Goal: Task Accomplishment & Management: Manage account settings

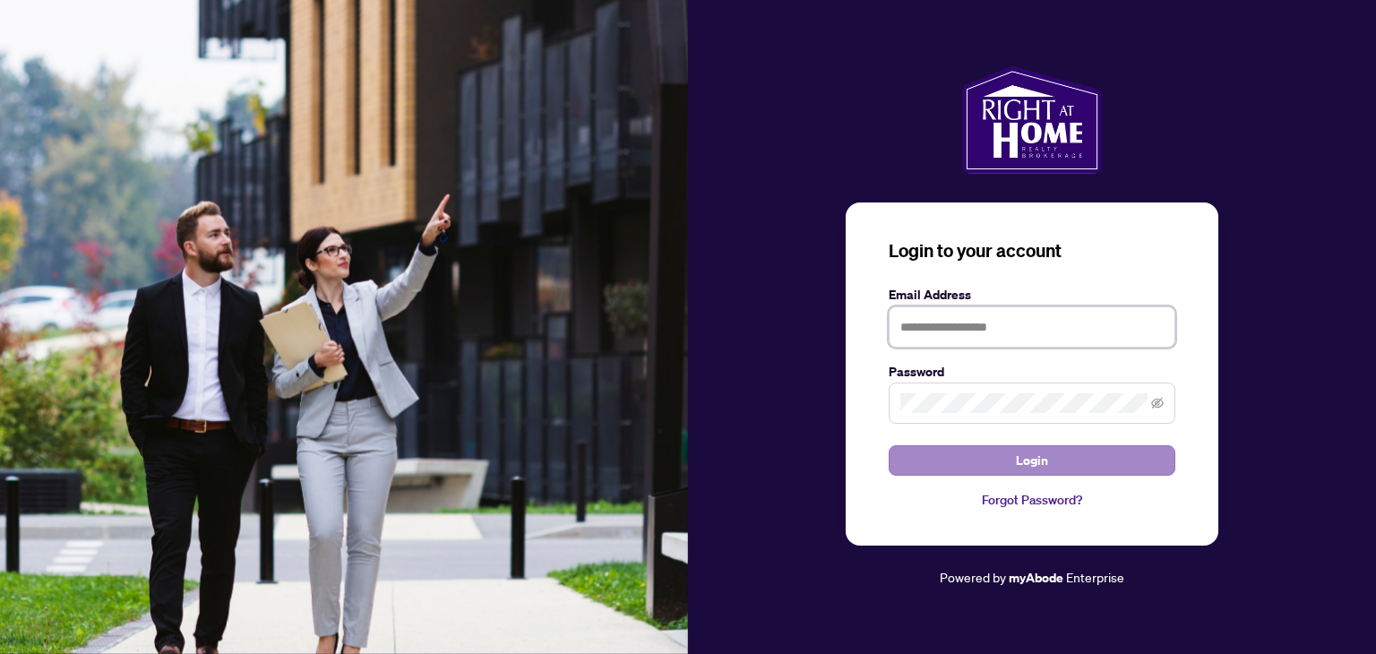
type input "**********"
click at [983, 460] on button "Login" at bounding box center [1032, 460] width 287 height 30
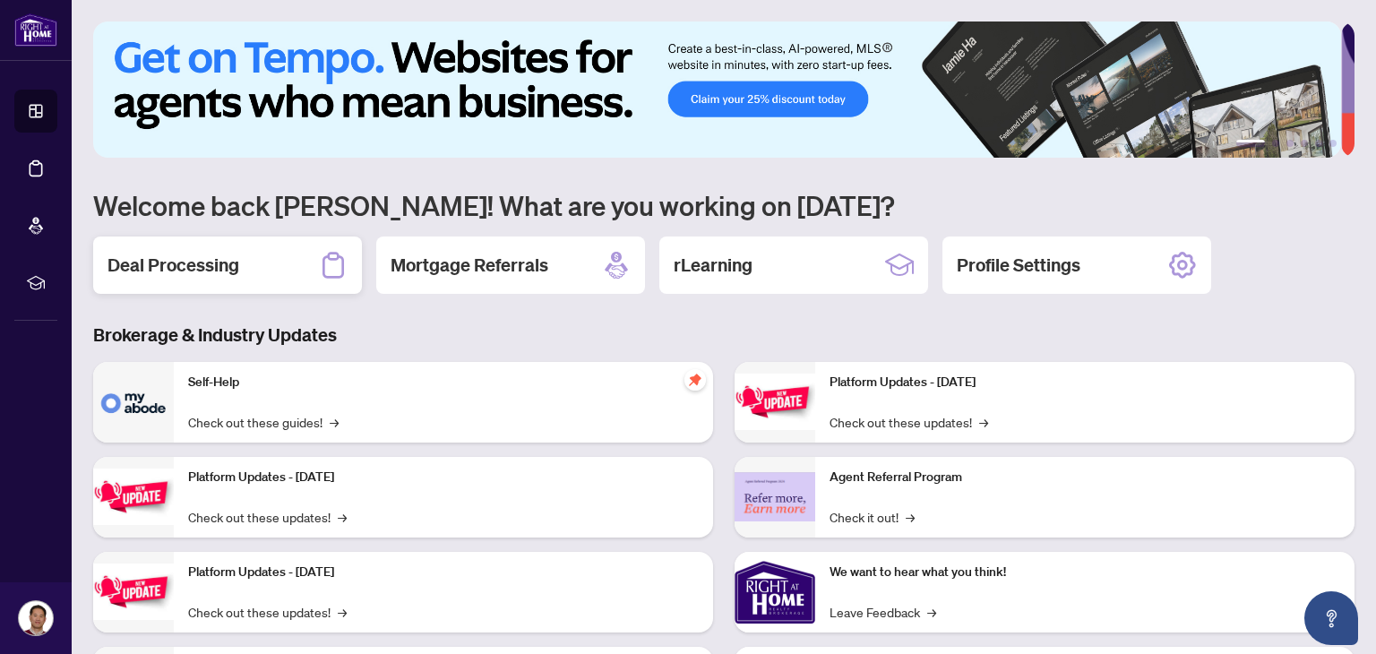
click at [237, 266] on h2 "Deal Processing" at bounding box center [173, 265] width 132 height 25
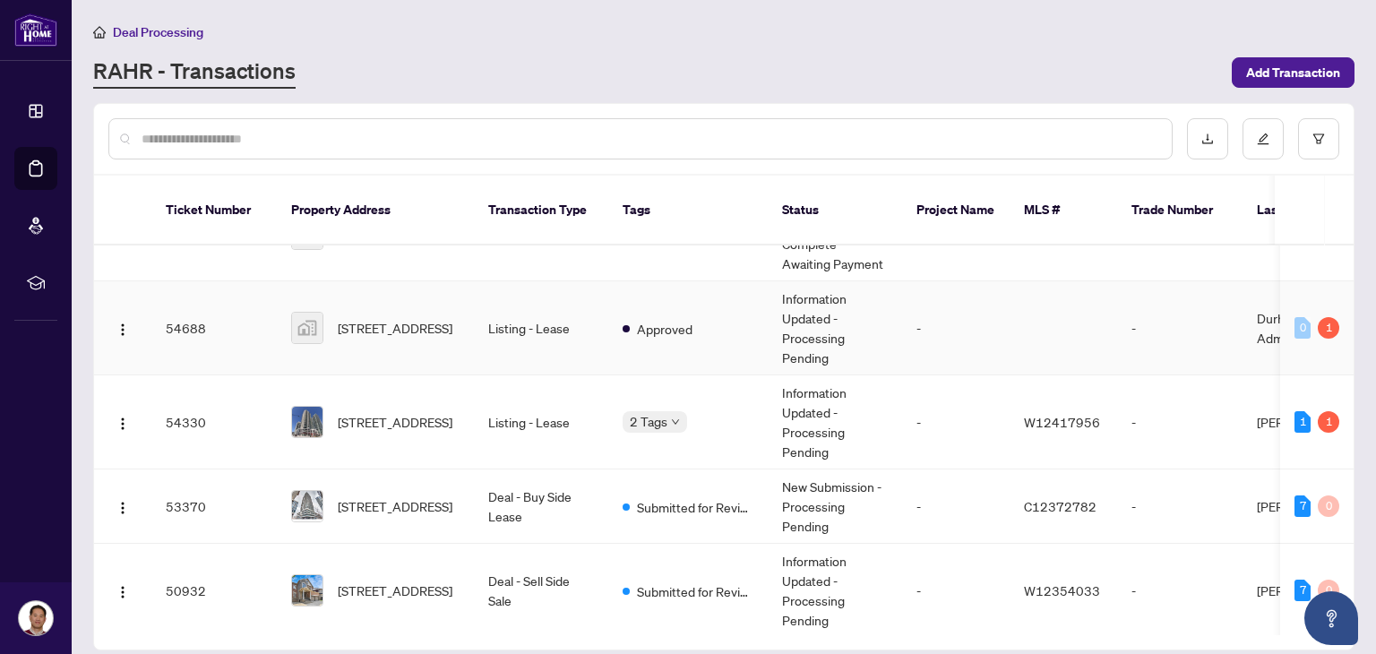
scroll to position [90, 0]
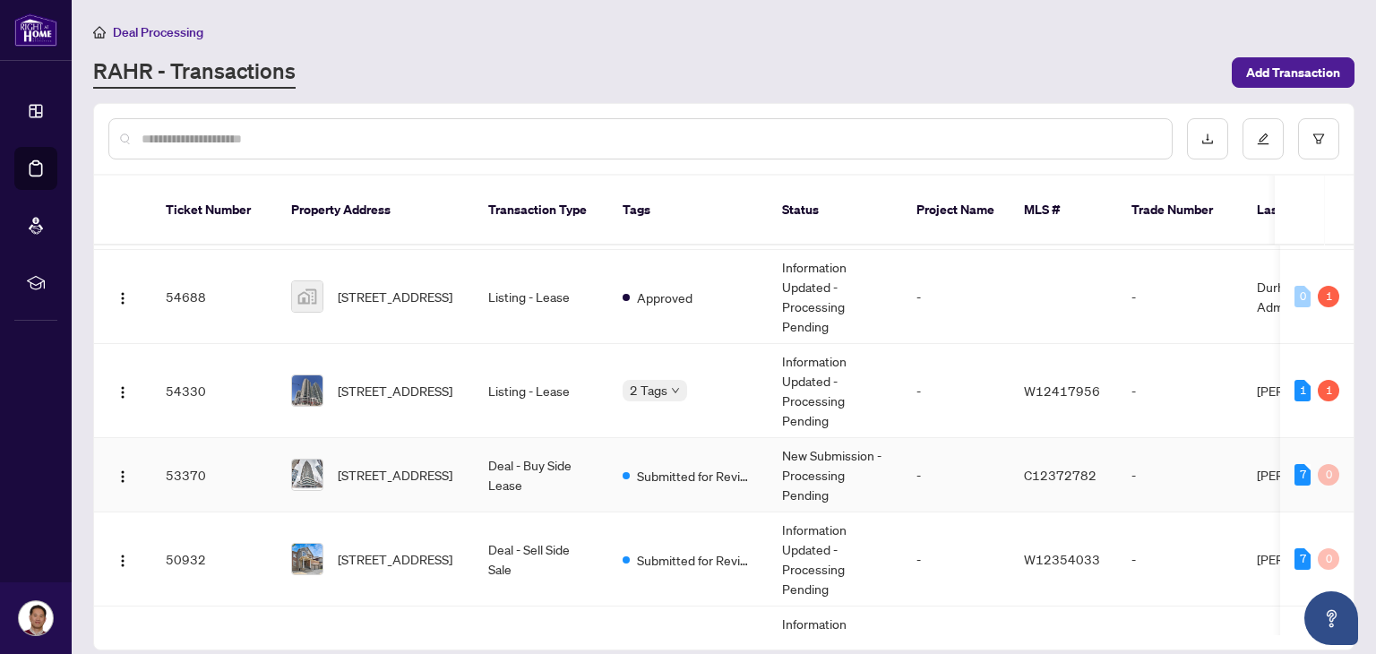
click at [197, 455] on td "53370" at bounding box center [213, 475] width 125 height 74
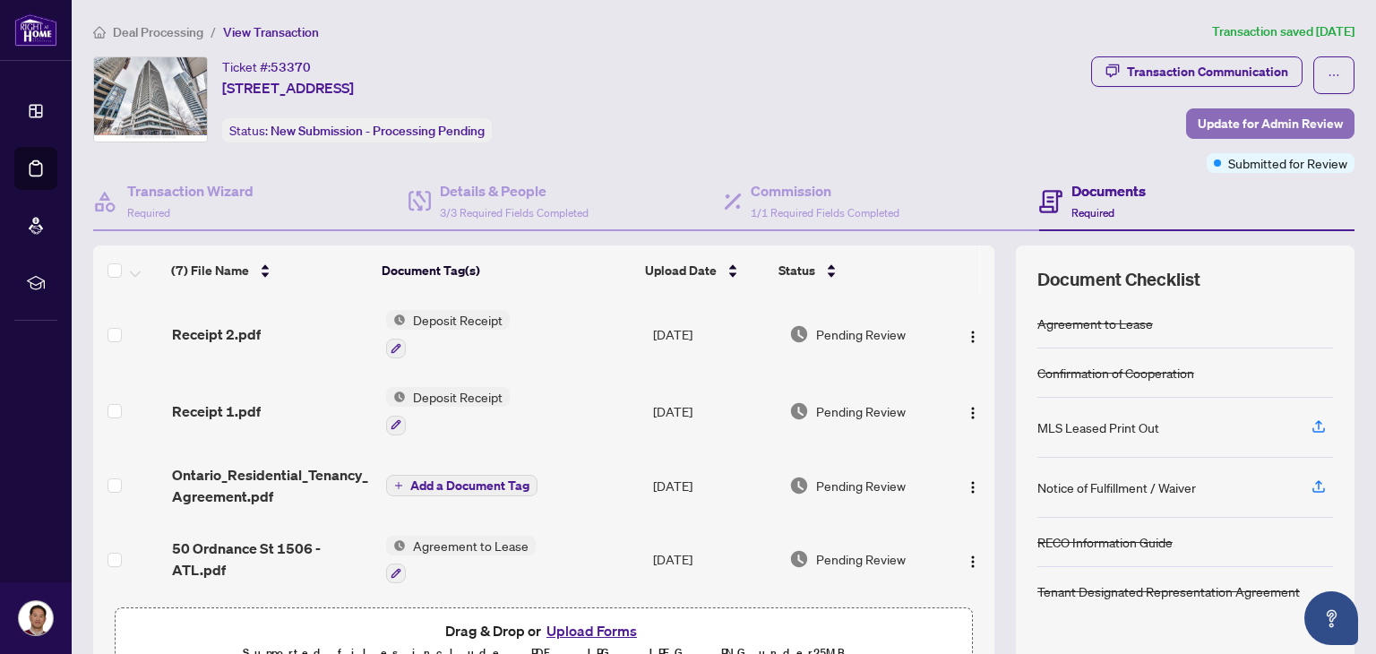
click at [1247, 127] on span "Update for Admin Review" at bounding box center [1270, 123] width 145 height 29
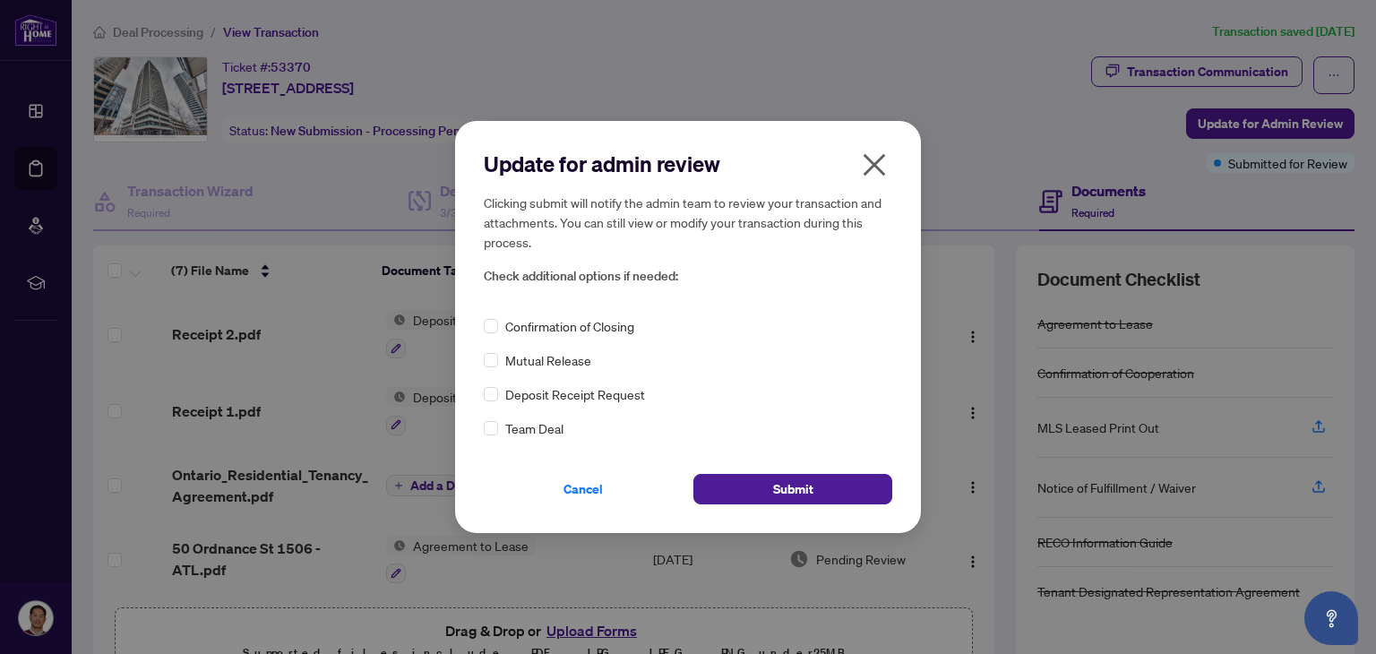
click at [872, 159] on icon "close" at bounding box center [874, 164] width 29 height 29
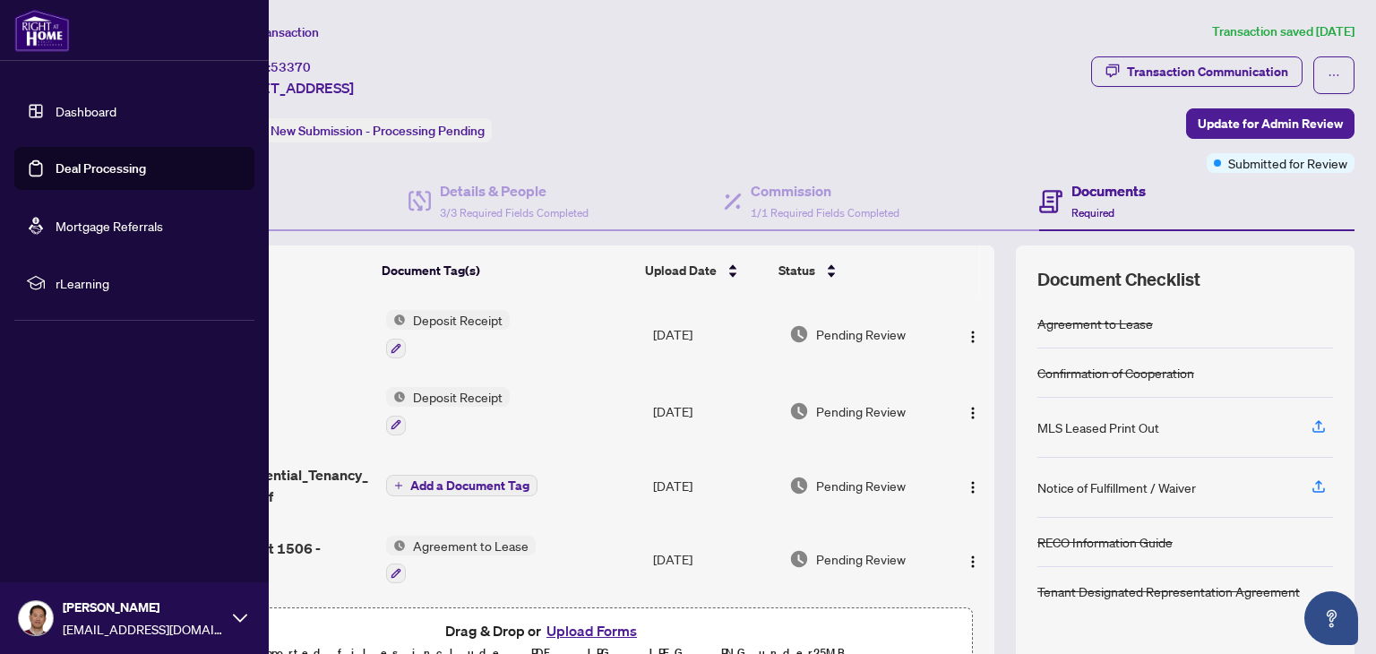
click at [61, 109] on link "Dashboard" at bounding box center [86, 111] width 61 height 16
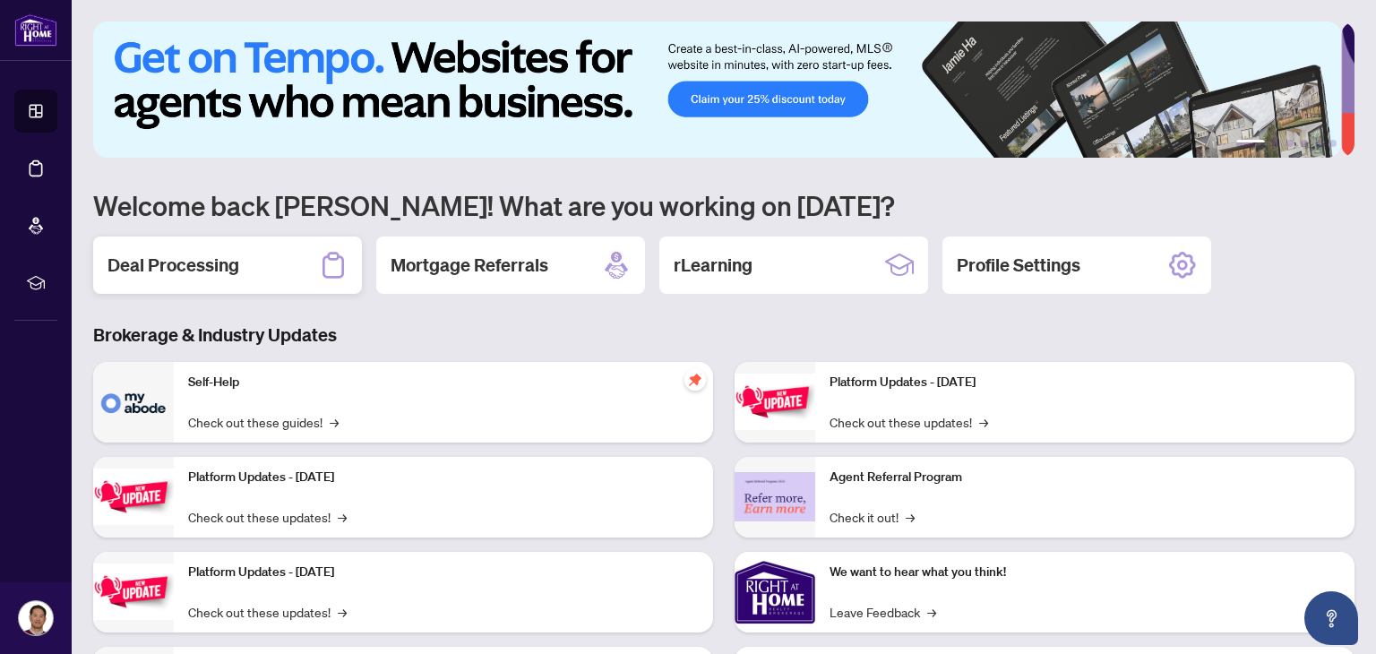
click at [226, 277] on div "Deal Processing" at bounding box center [227, 264] width 269 height 57
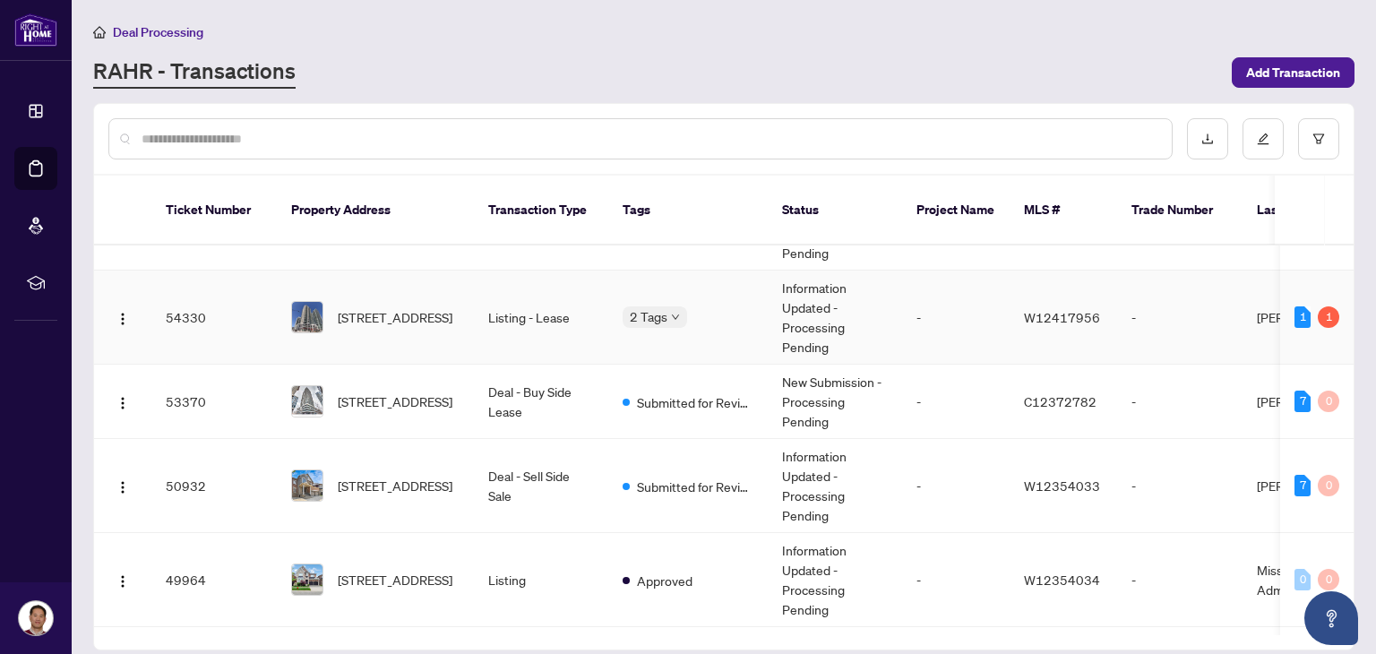
scroll to position [179, 0]
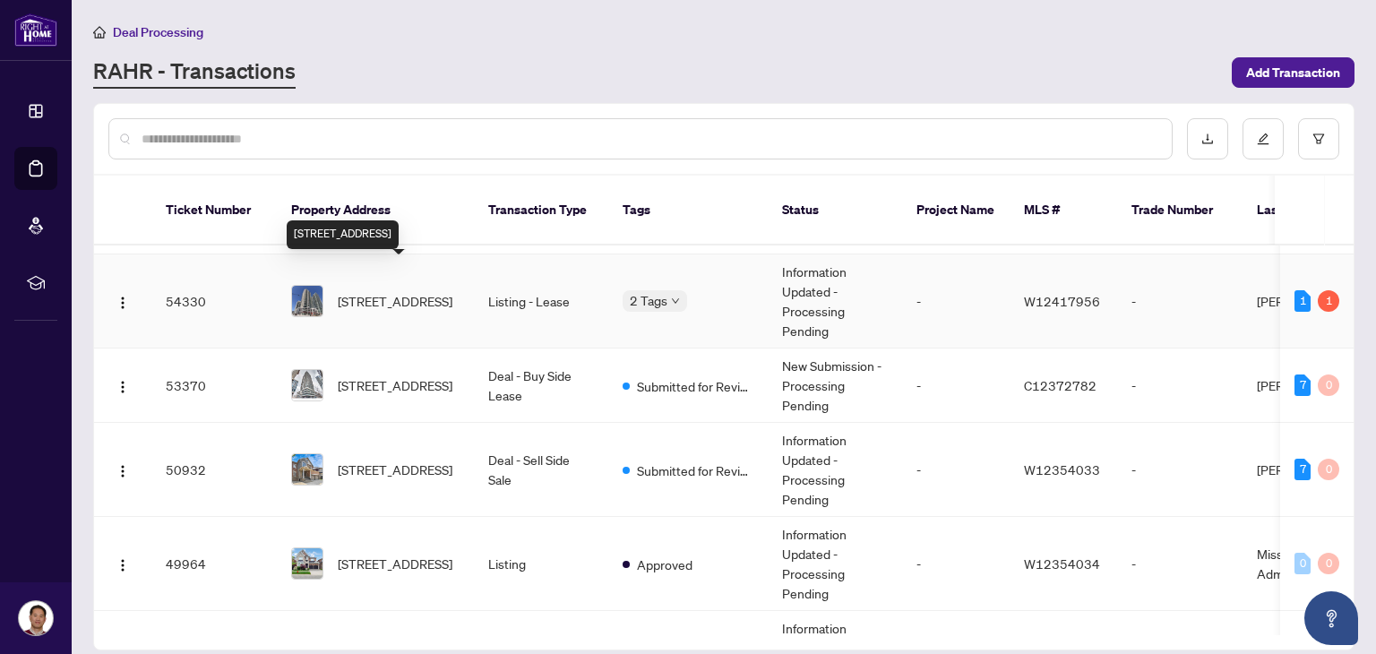
click at [421, 291] on span "[STREET_ADDRESS]" at bounding box center [395, 301] width 115 height 20
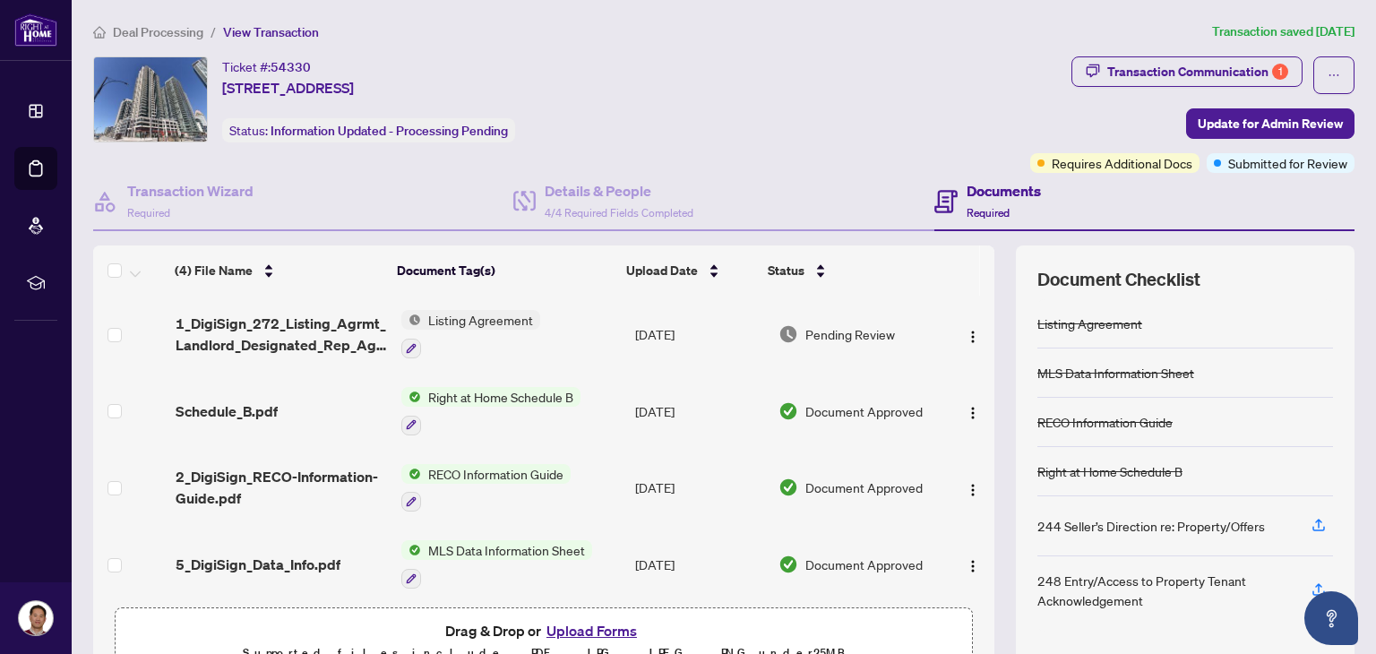
scroll to position [4, 0]
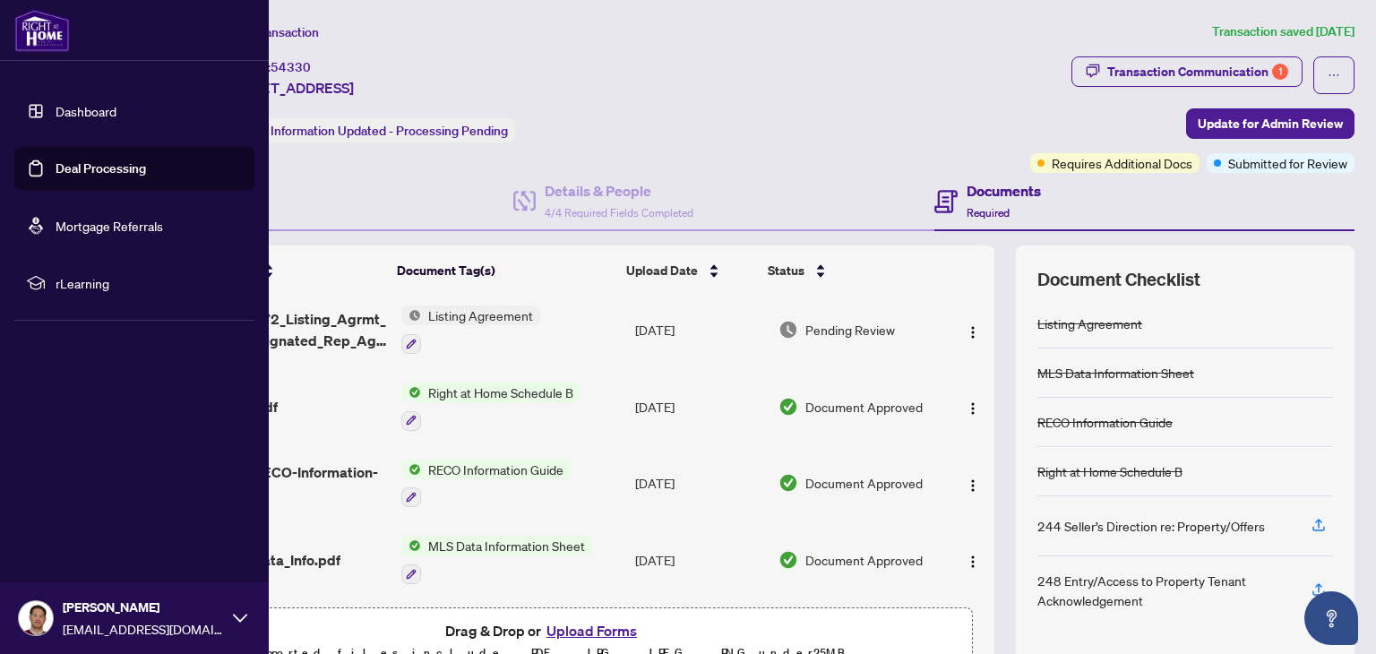
click at [99, 160] on link "Deal Processing" at bounding box center [101, 168] width 90 height 16
